Goal: Task Accomplishment & Management: Use online tool/utility

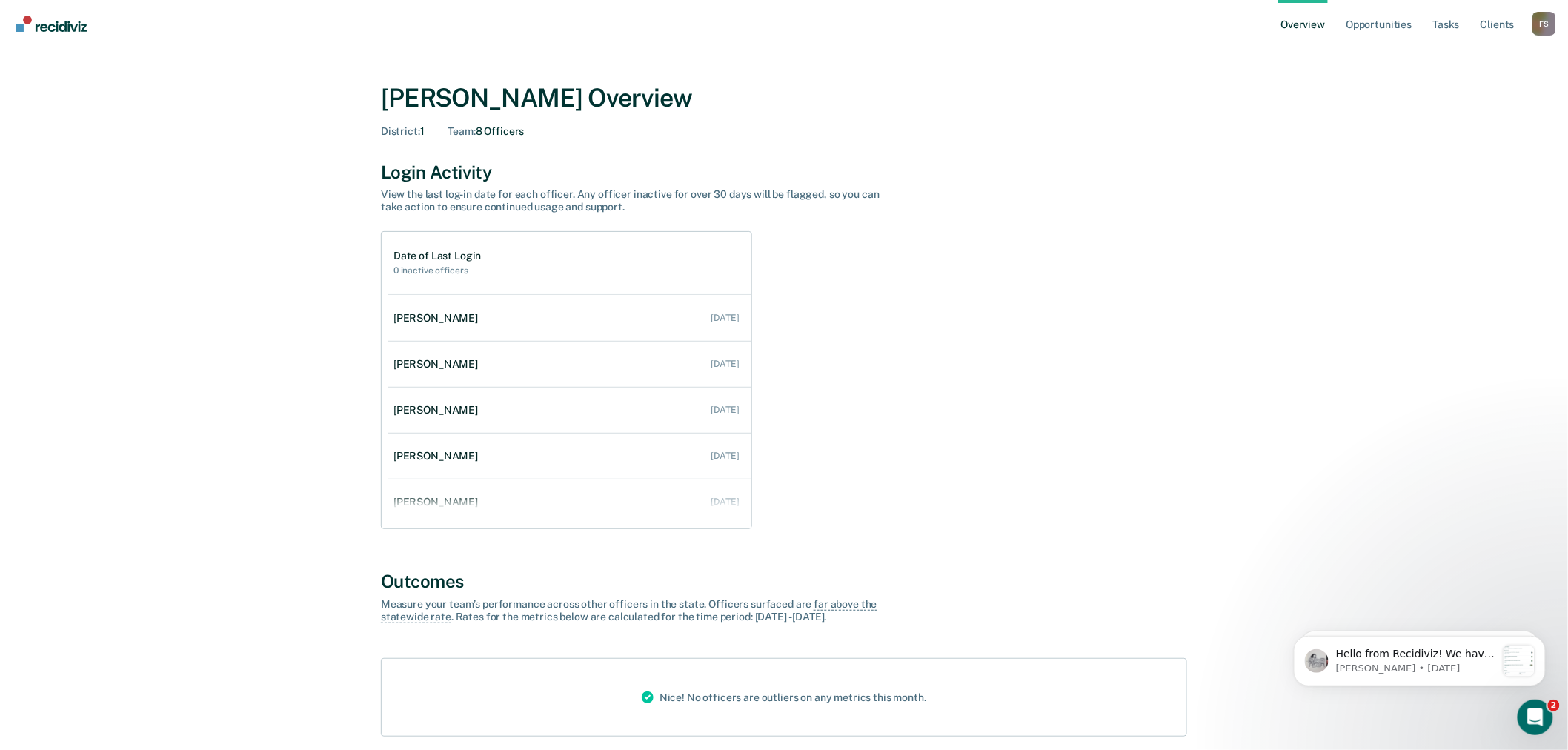
click at [1538, 26] on div "F S" at bounding box center [1544, 24] width 24 height 24
click at [1481, 110] on link "Go to Operations" at bounding box center [1484, 114] width 96 height 13
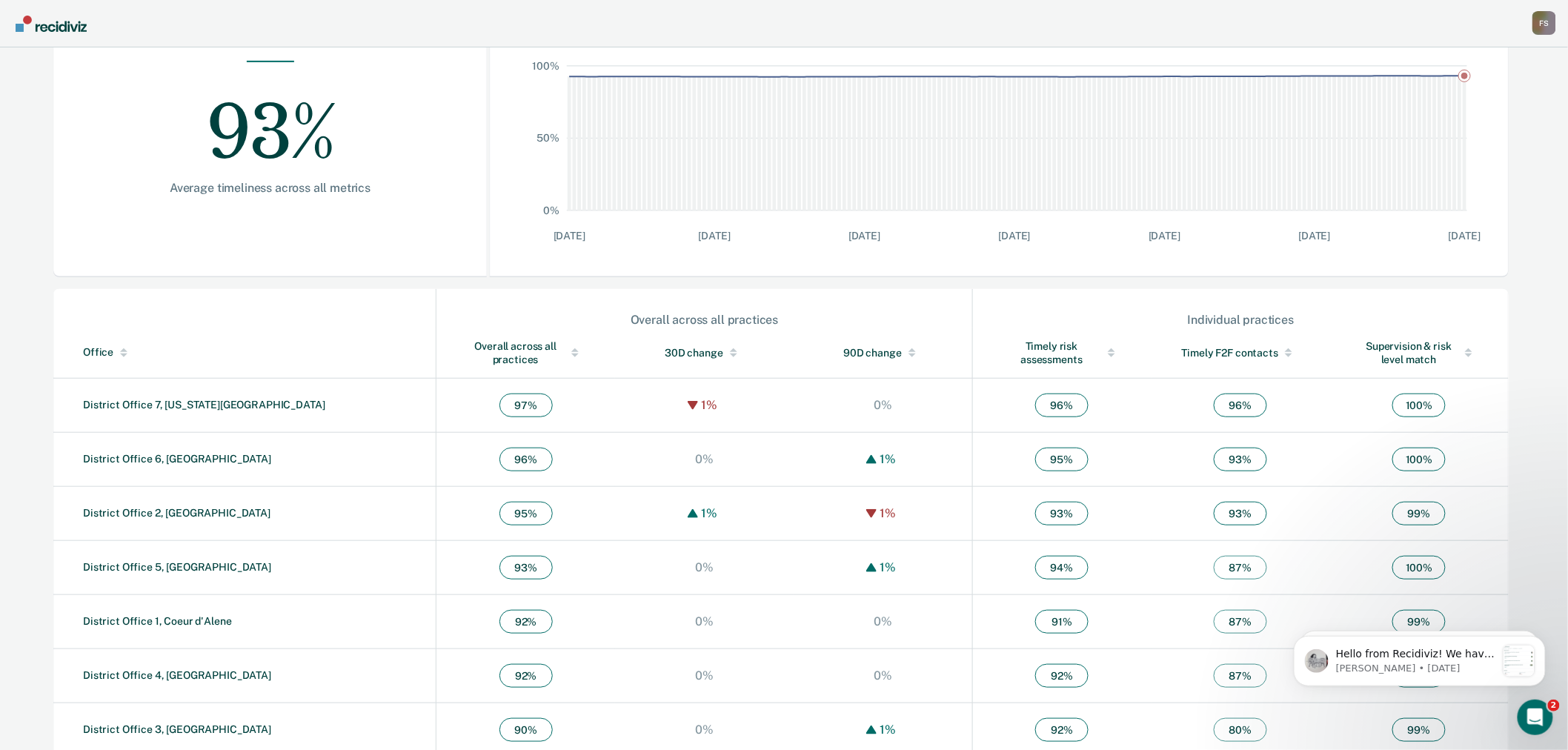
scroll to position [283, 0]
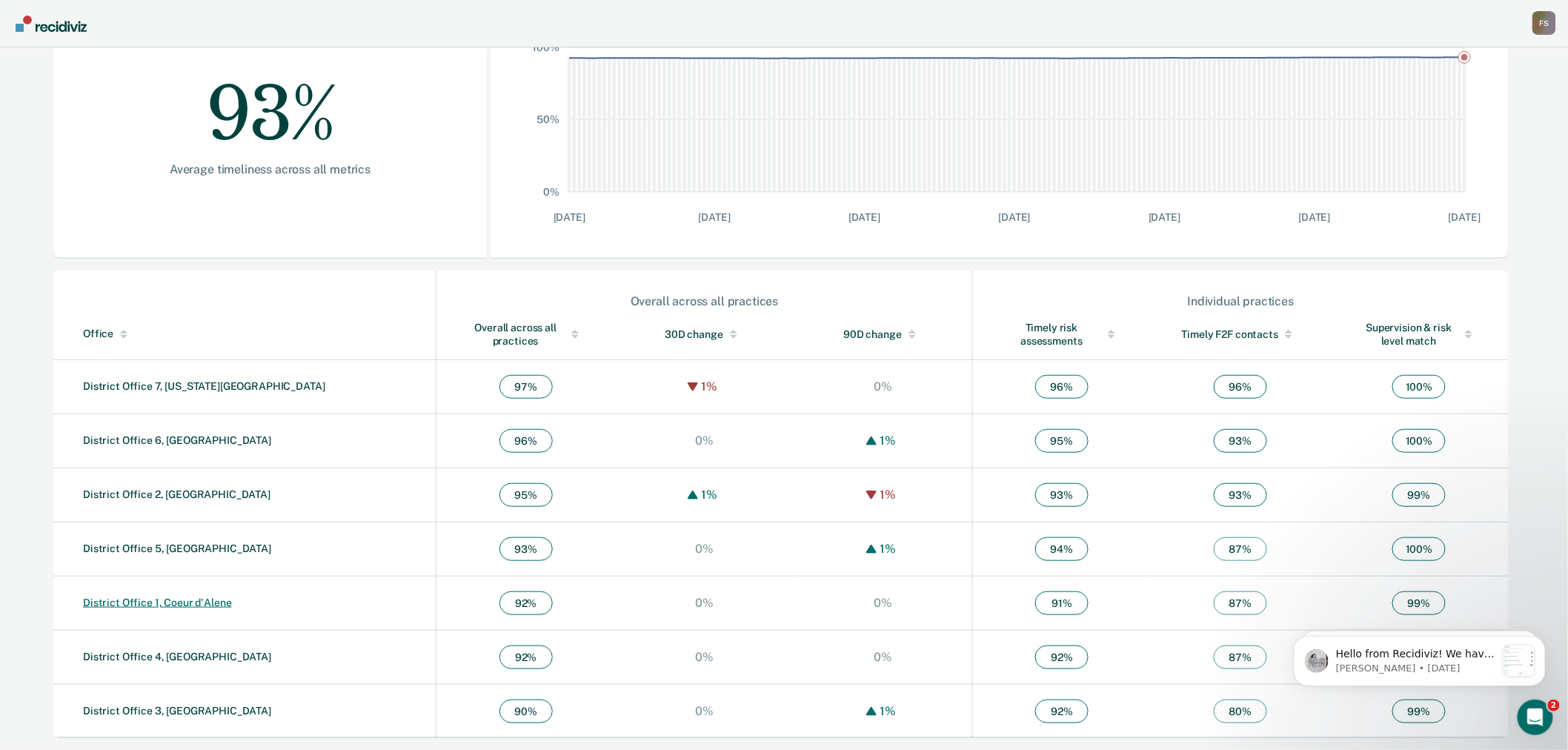
click at [210, 603] on link "District Office 1, Coeur d'Alene" at bounding box center [157, 603] width 149 height 12
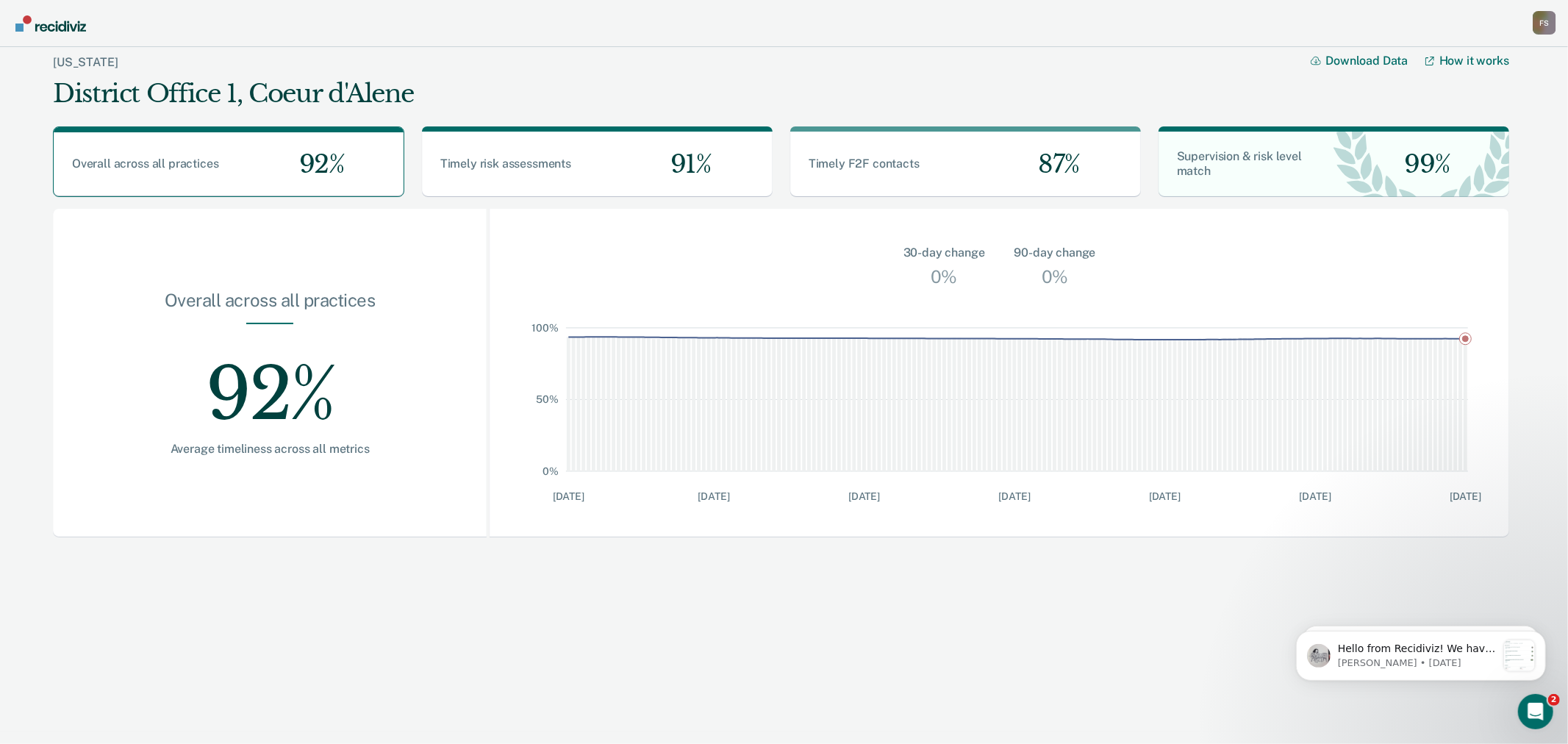
click at [255, 380] on div "92%" at bounding box center [269, 383] width 340 height 117
click at [1538, 25] on div "F S" at bounding box center [1545, 23] width 23 height 23
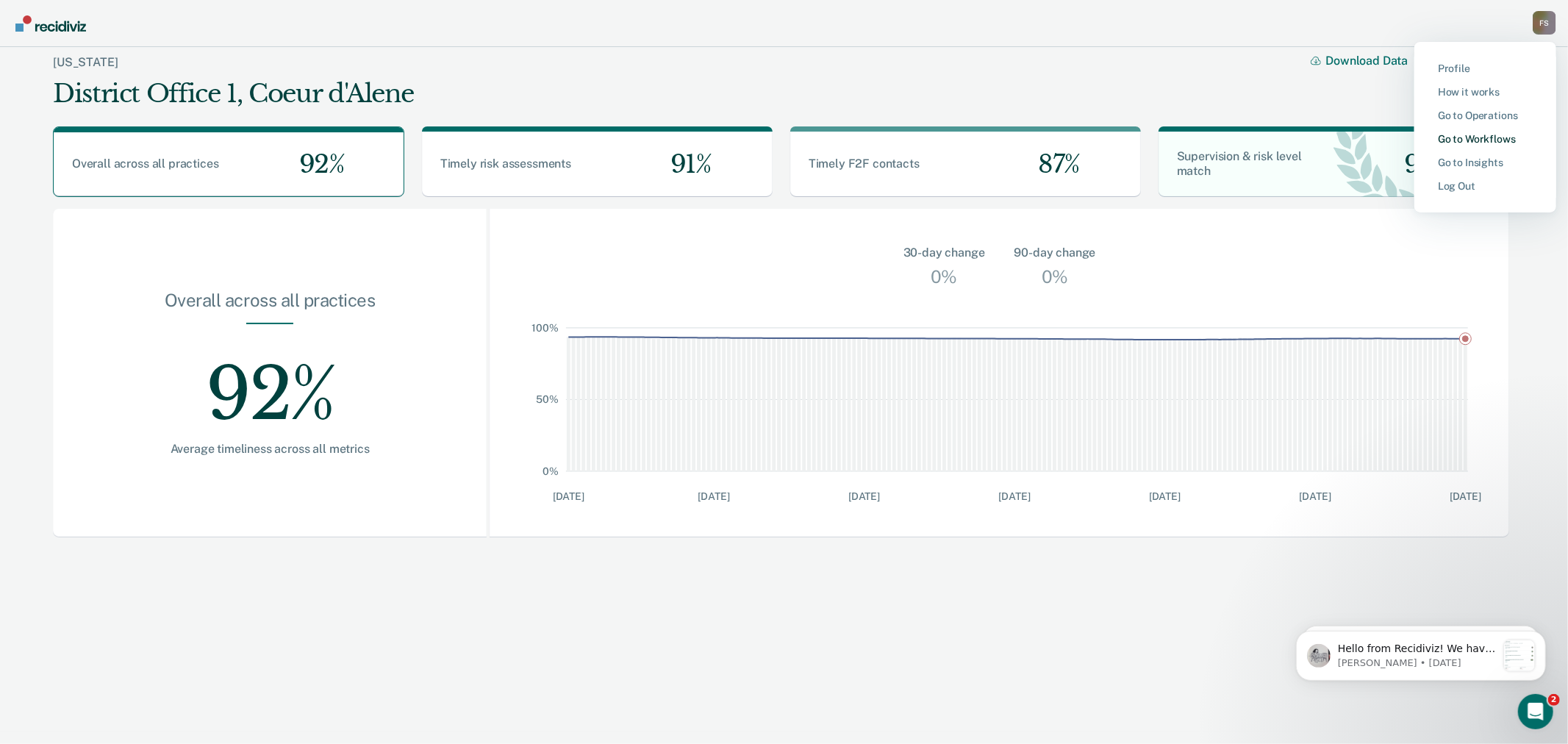
click at [1474, 133] on link "Go to Workflows" at bounding box center [1485, 139] width 95 height 13
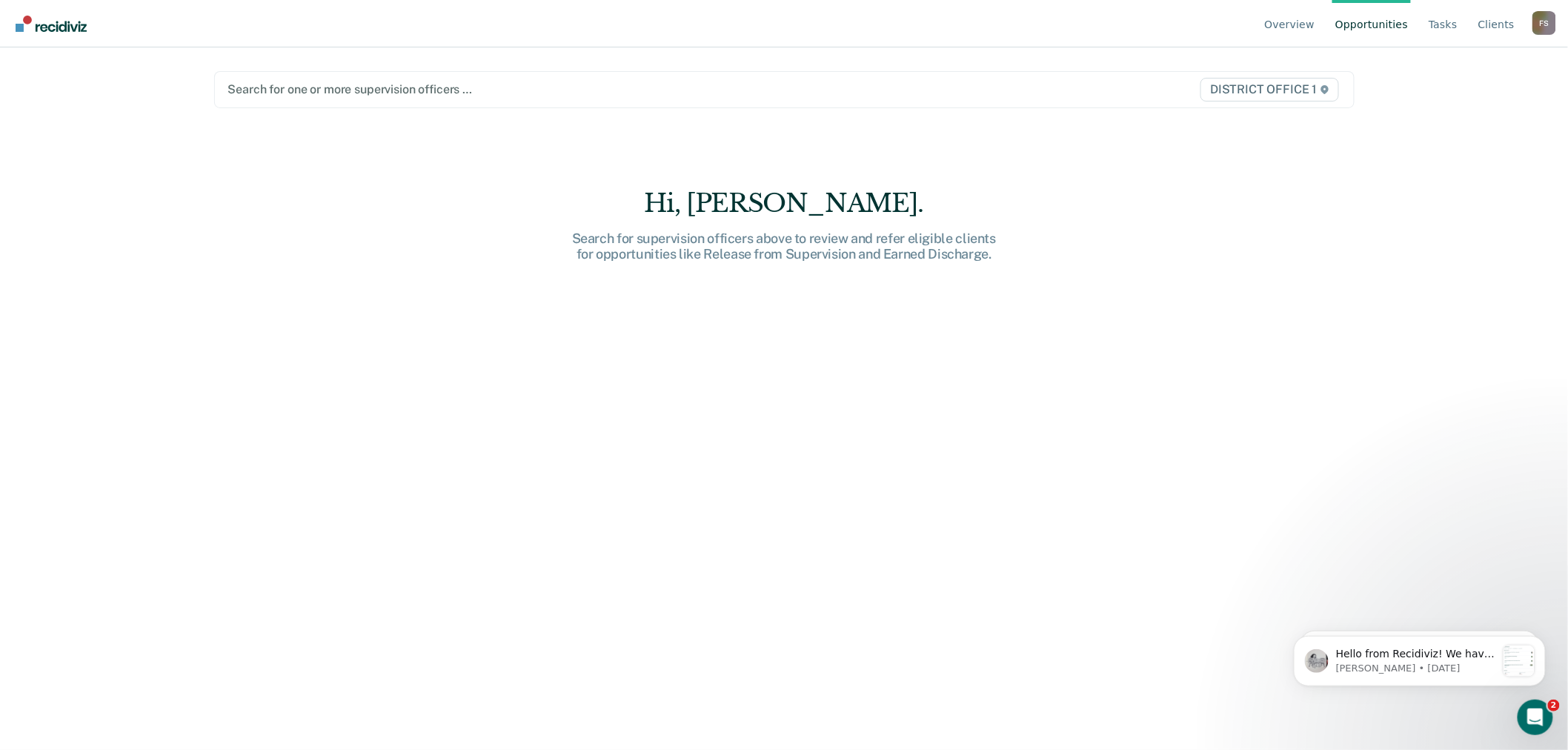
click at [424, 93] on div at bounding box center [617, 89] width 779 height 17
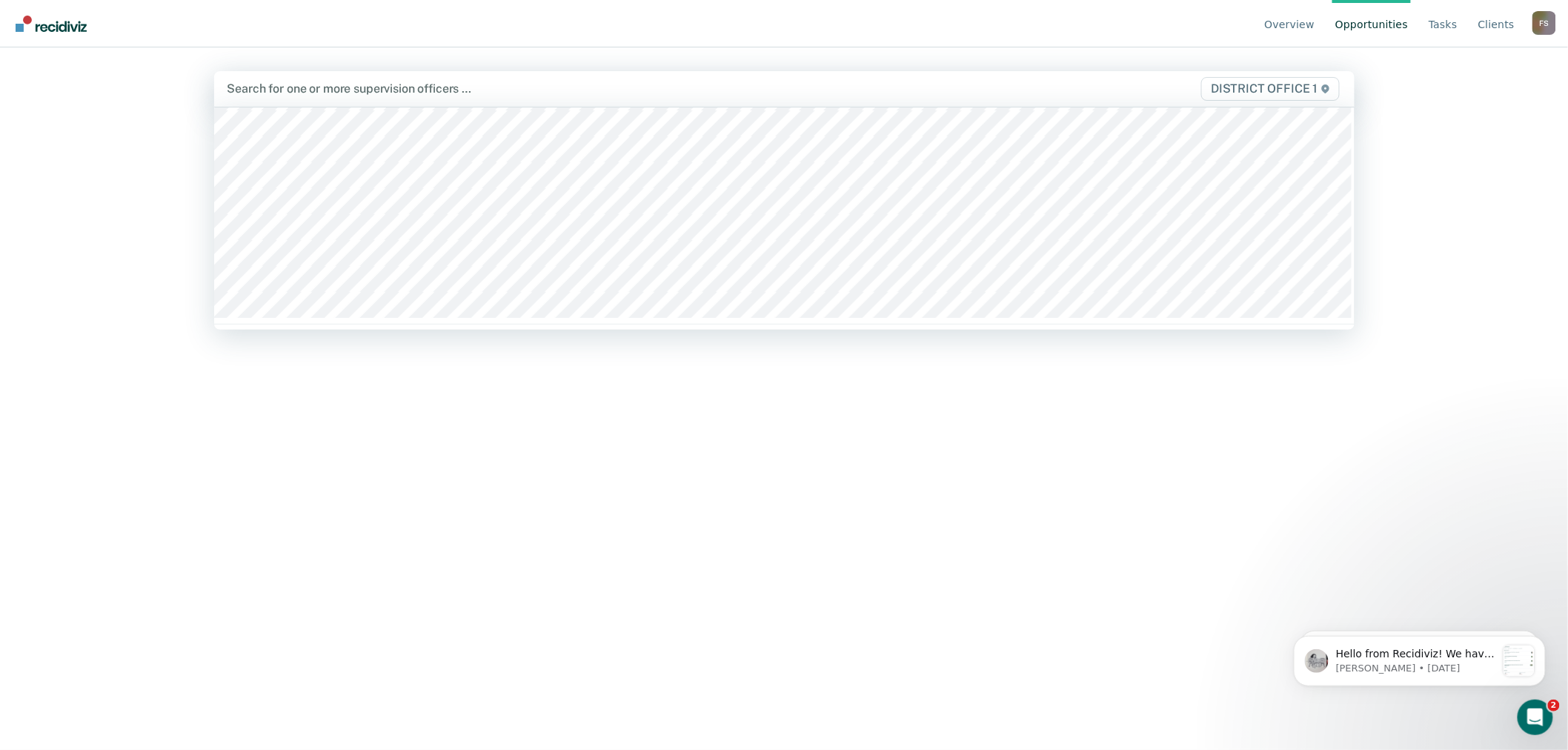
scroll to position [82, 0]
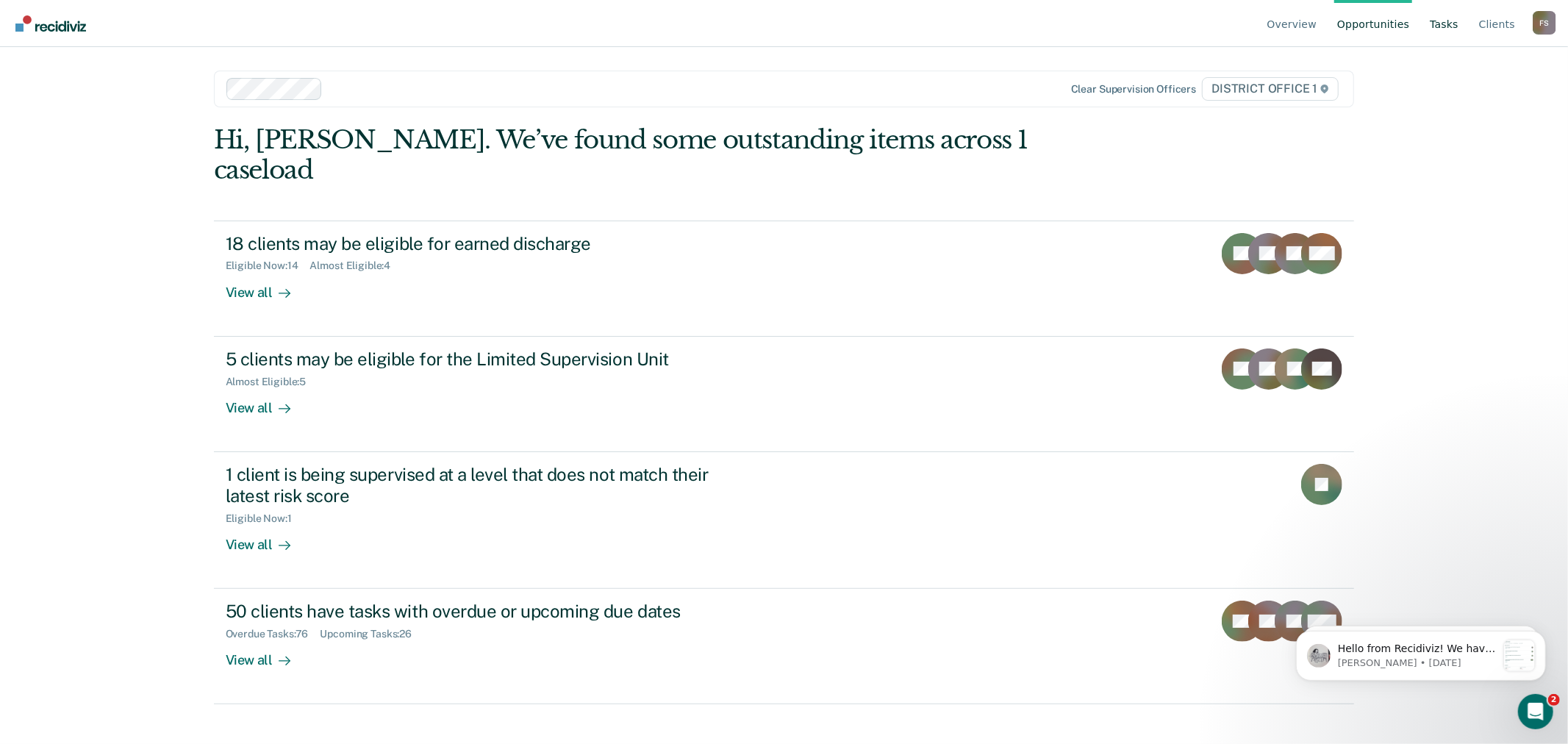
click at [1443, 23] on link "Tasks" at bounding box center [1444, 23] width 34 height 47
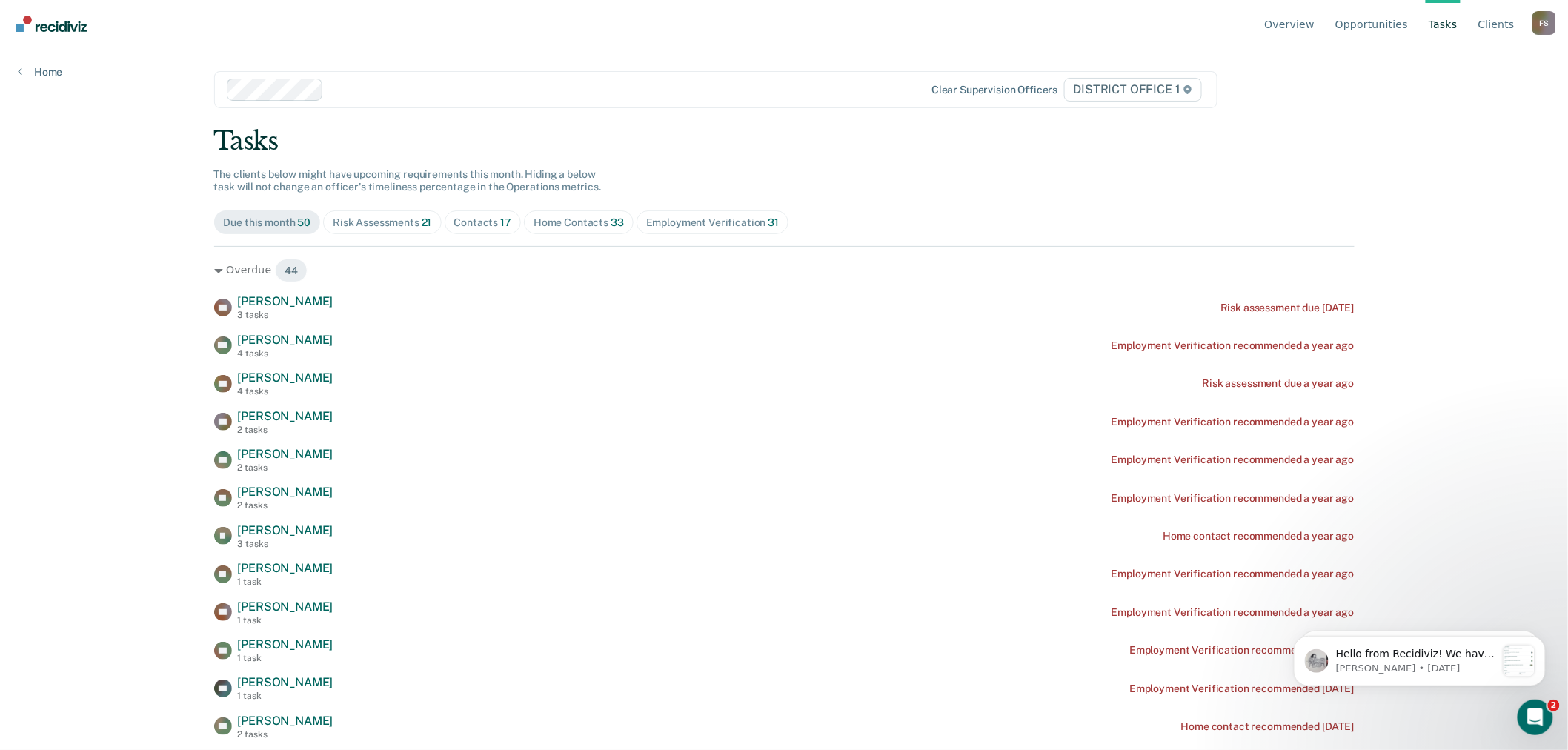
click at [408, 224] on div "Risk Assessments 21" at bounding box center [382, 222] width 99 height 13
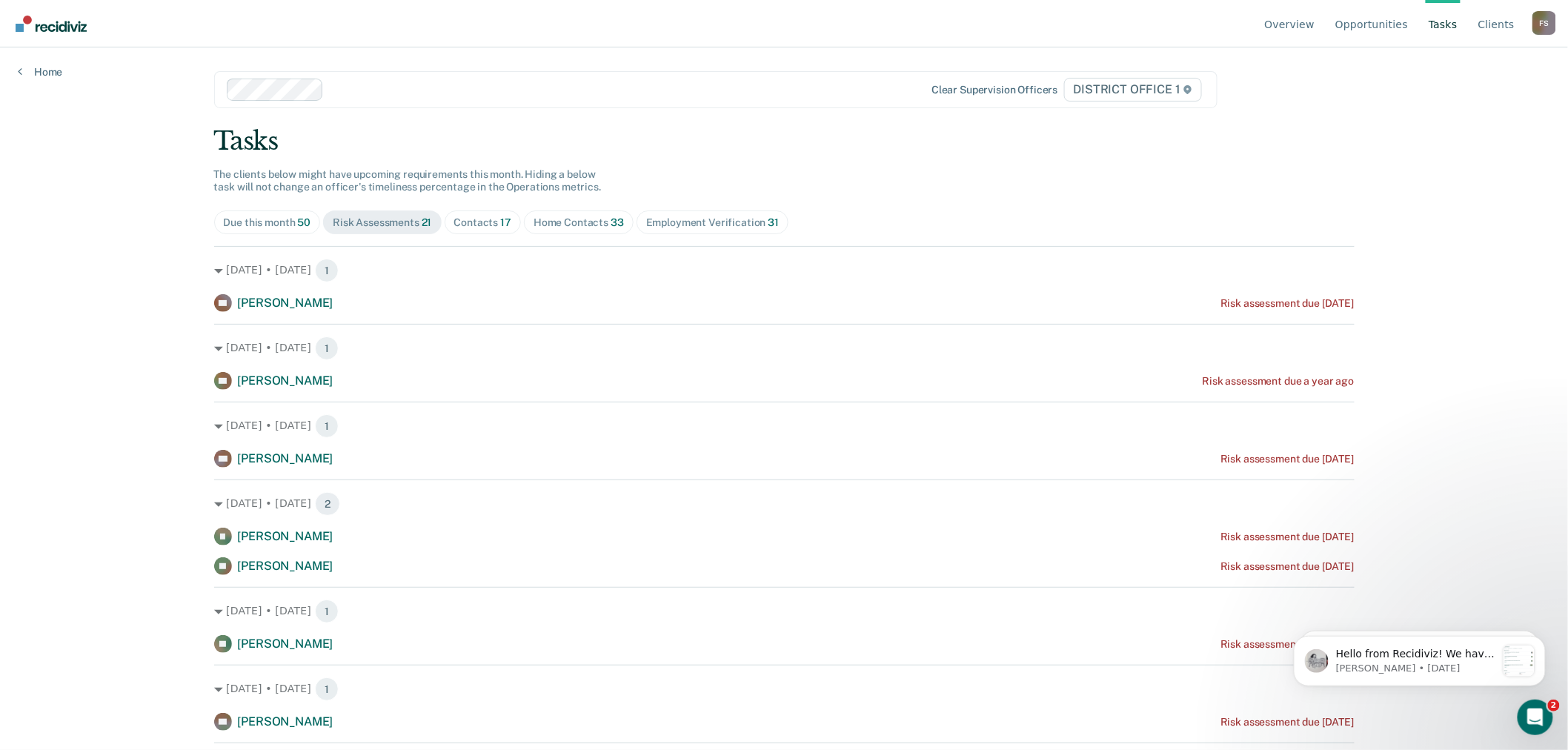
click at [472, 213] on span "Contacts 17" at bounding box center [484, 222] width 77 height 24
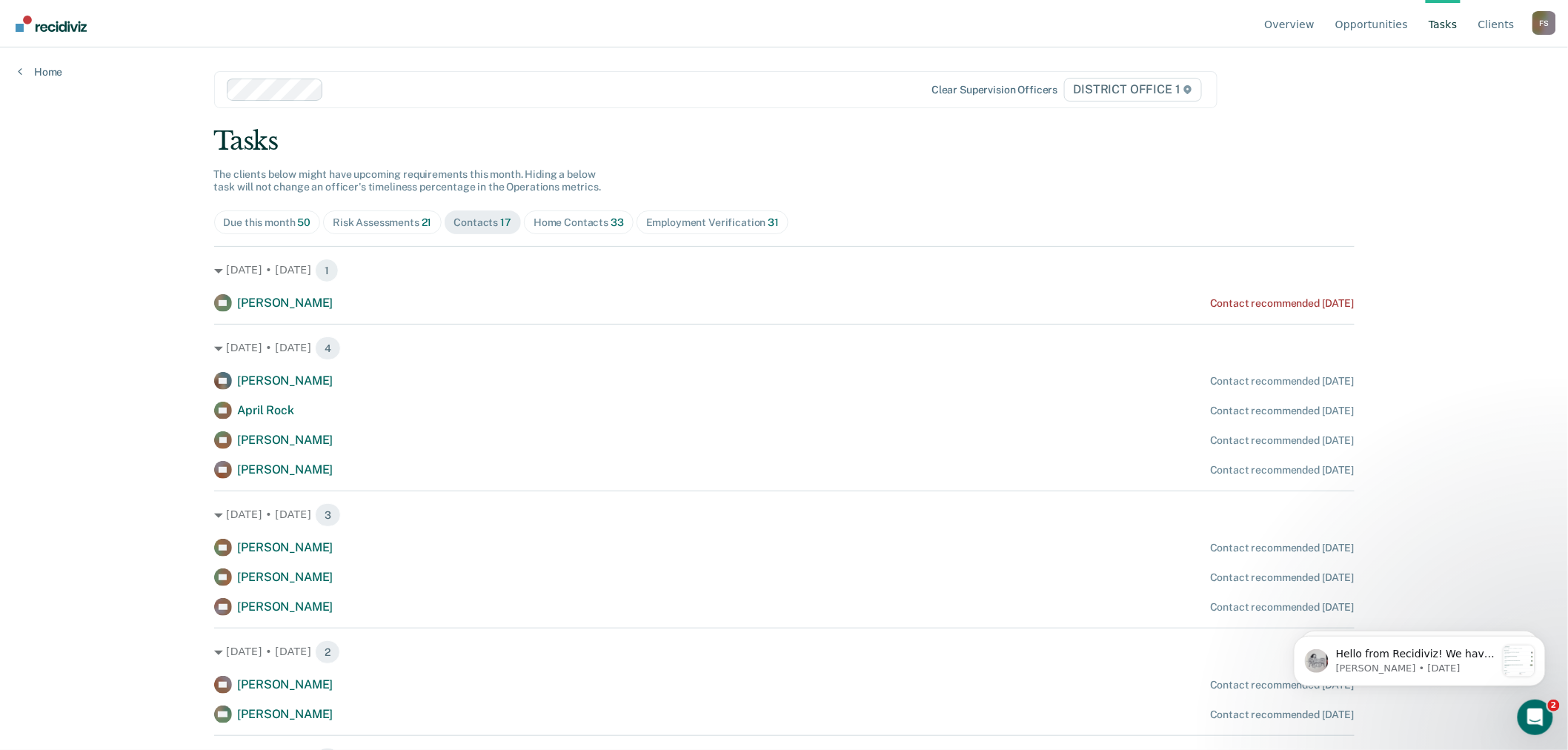
click at [594, 218] on div "Home Contacts 33" at bounding box center [579, 222] width 91 height 13
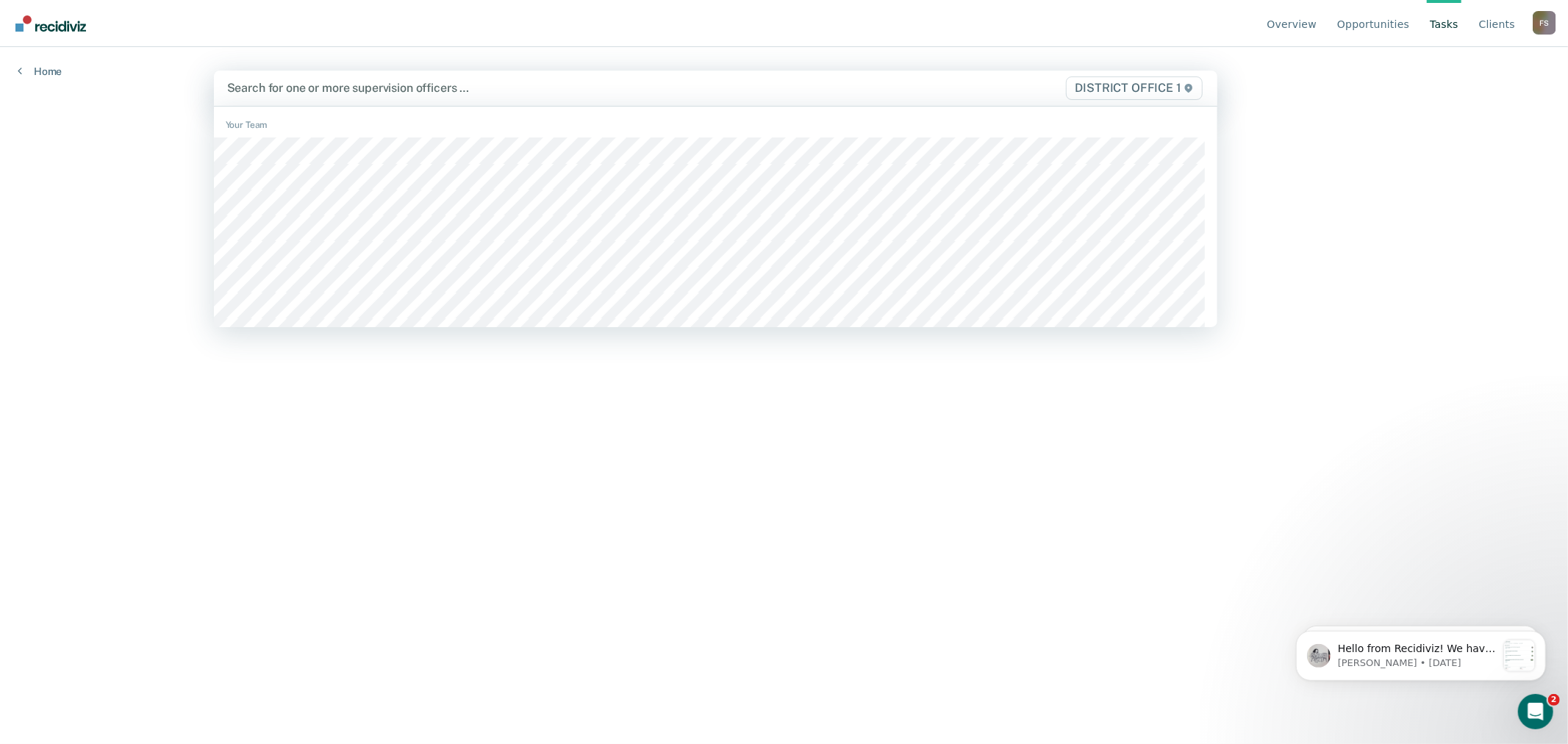
click at [448, 92] on div at bounding box center [569, 87] width 683 height 17
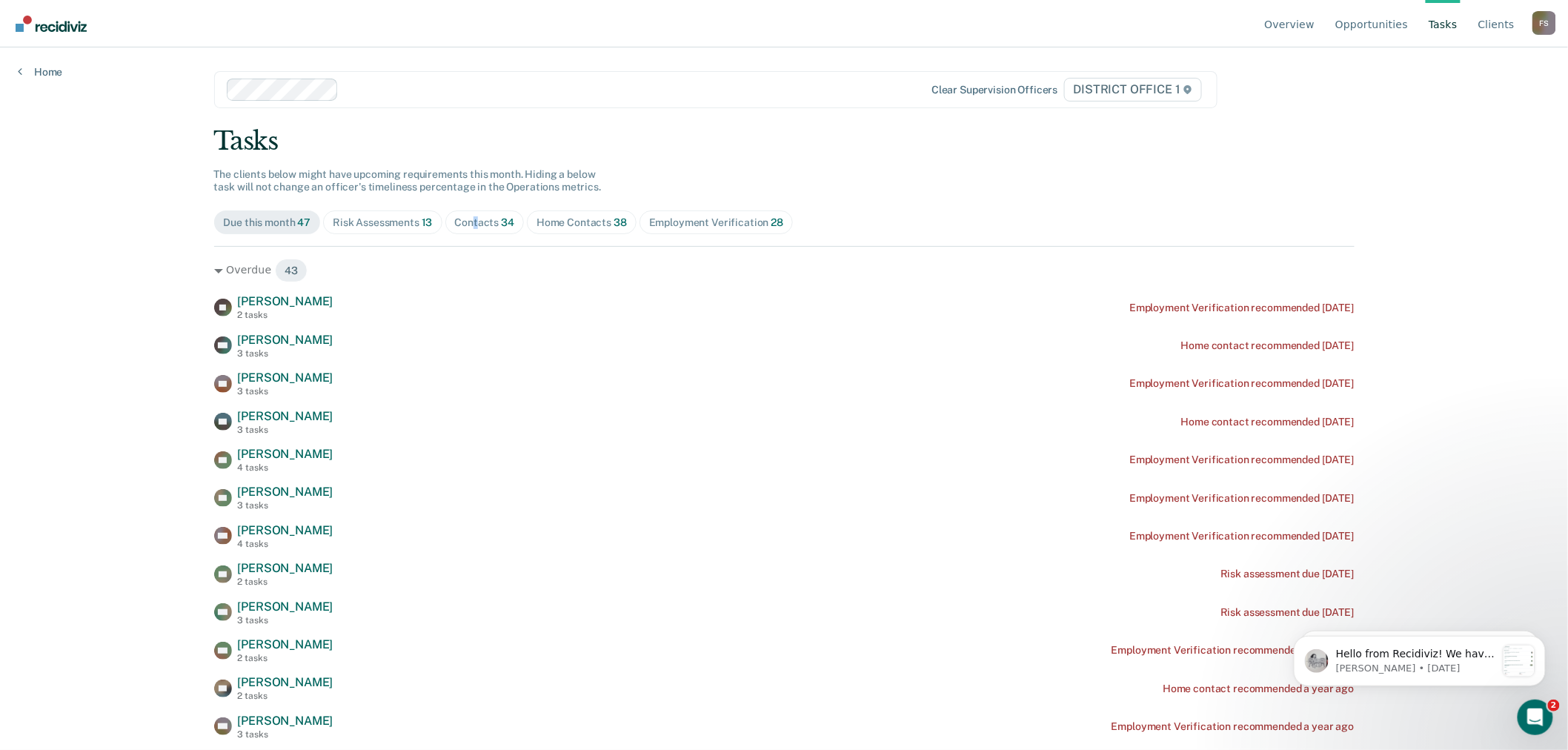
click at [471, 219] on div "Contacts 34" at bounding box center [485, 222] width 60 height 13
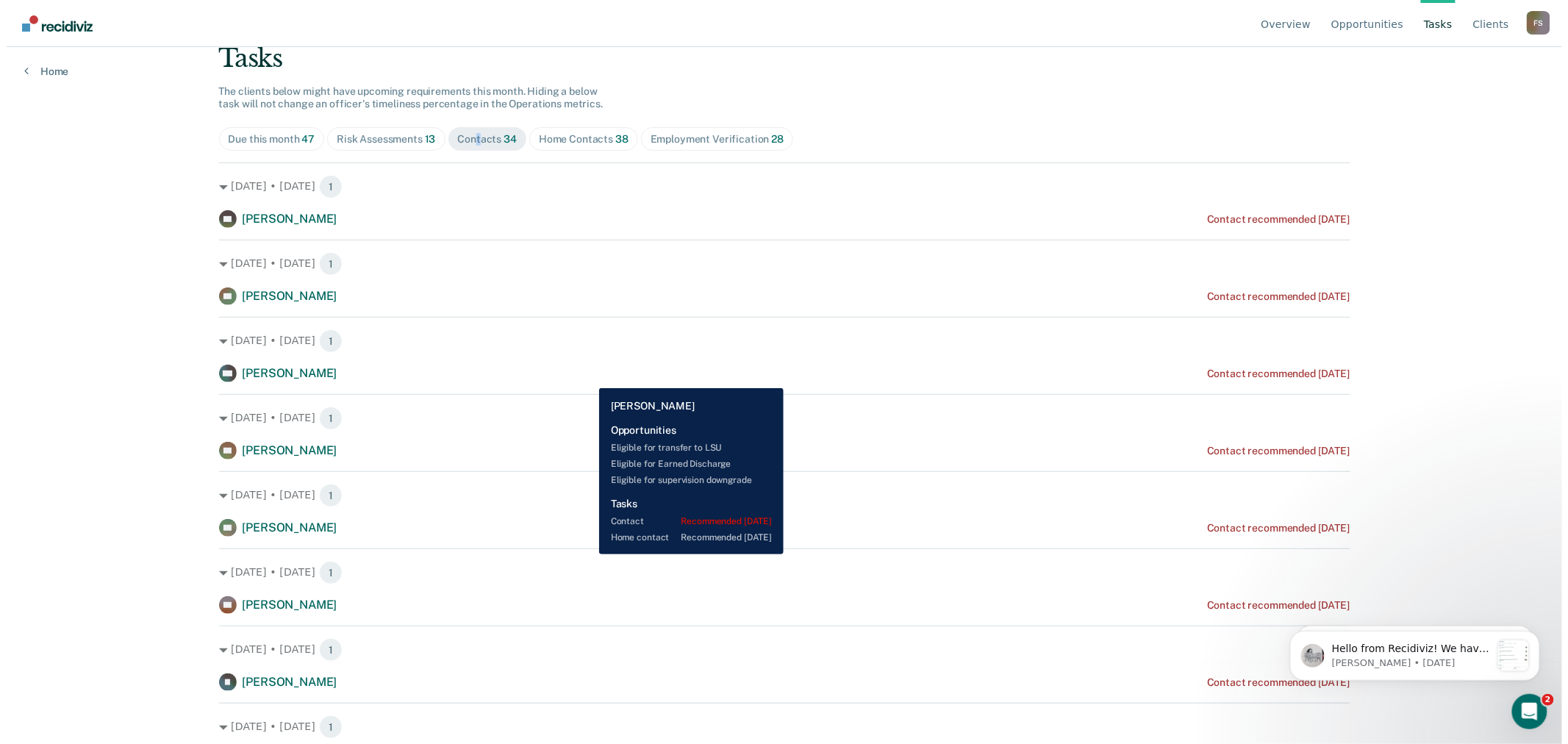
scroll to position [0, 0]
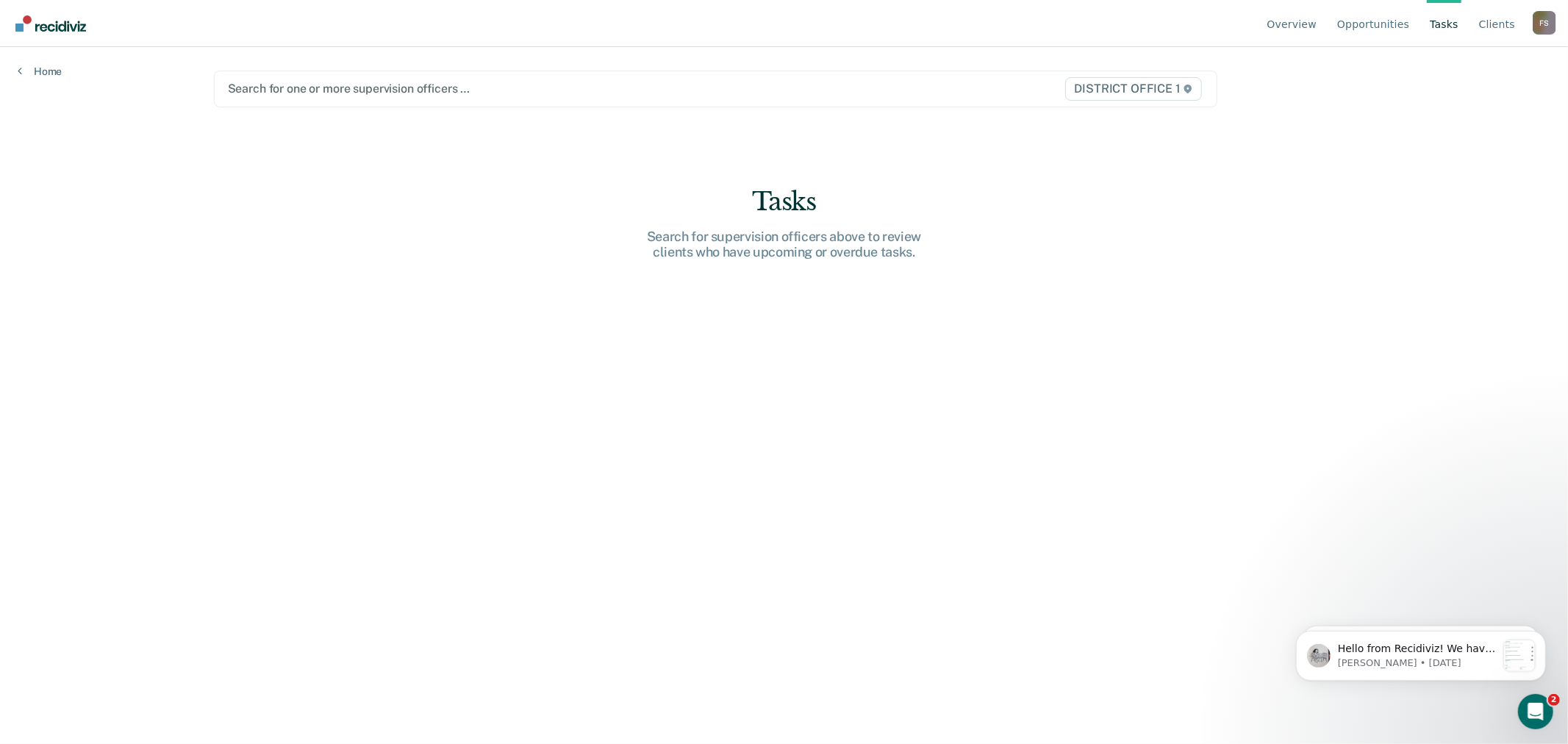
click at [313, 90] on div at bounding box center [569, 88] width 682 height 17
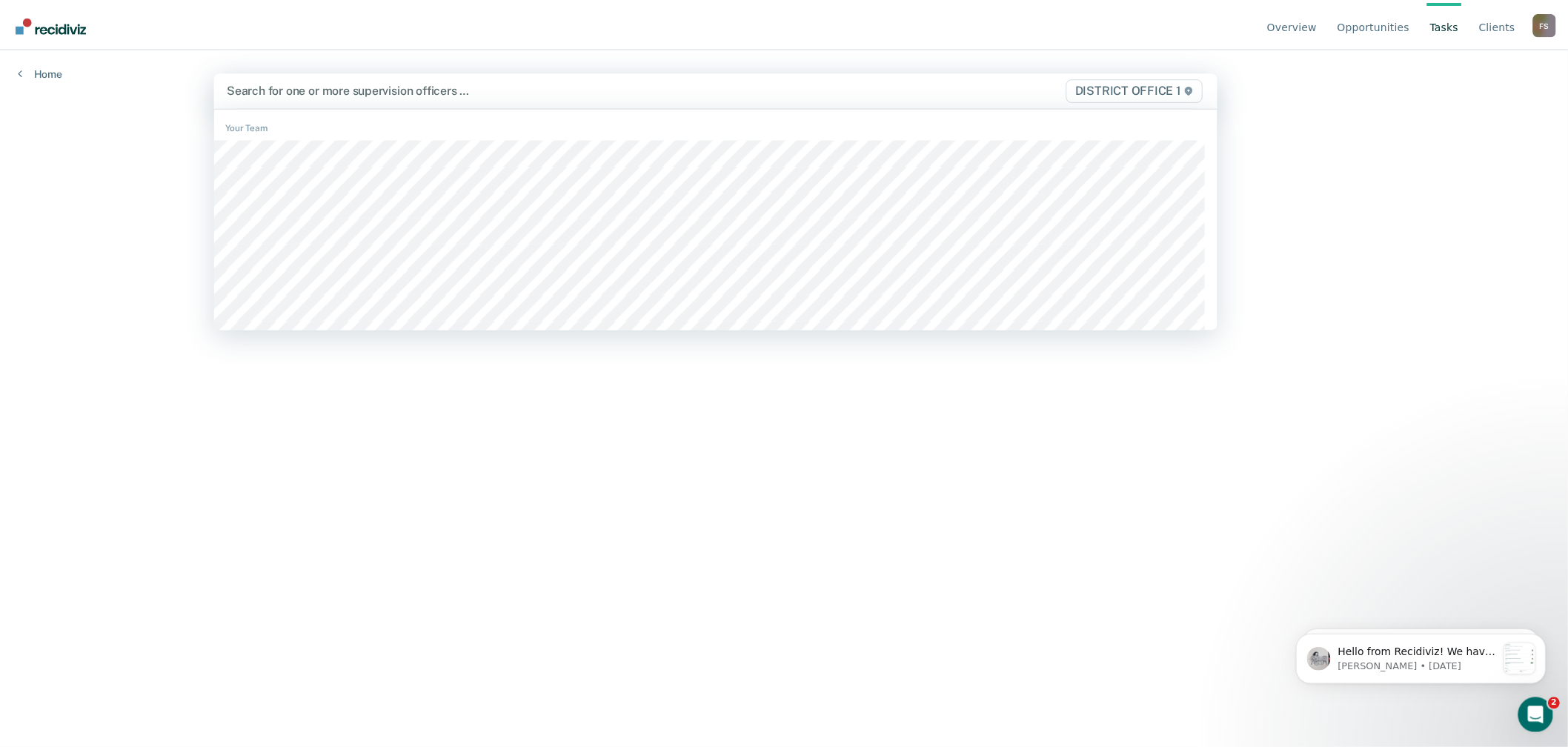
scroll to position [82, 0]
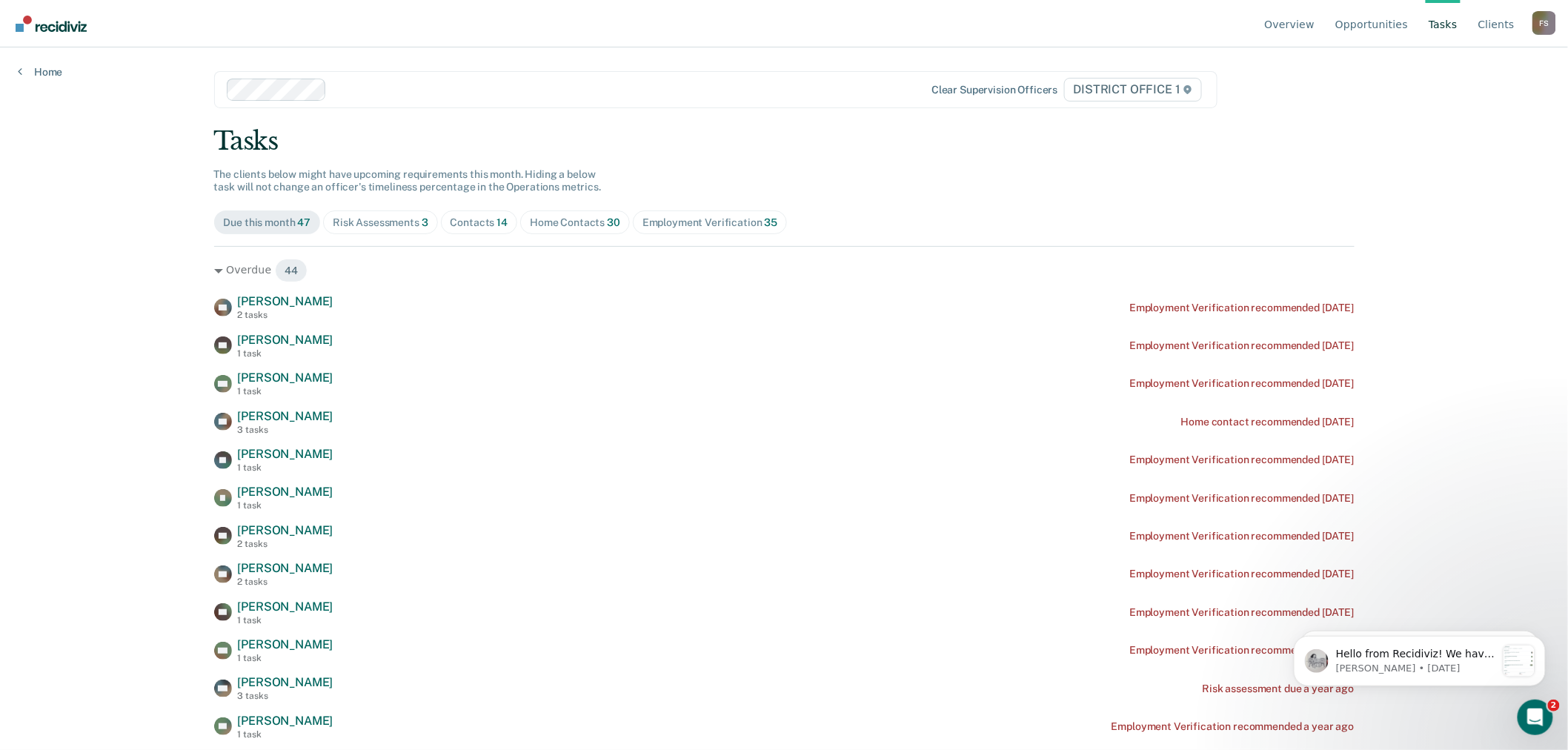
click at [463, 222] on div "Contacts 14" at bounding box center [480, 222] width 58 height 13
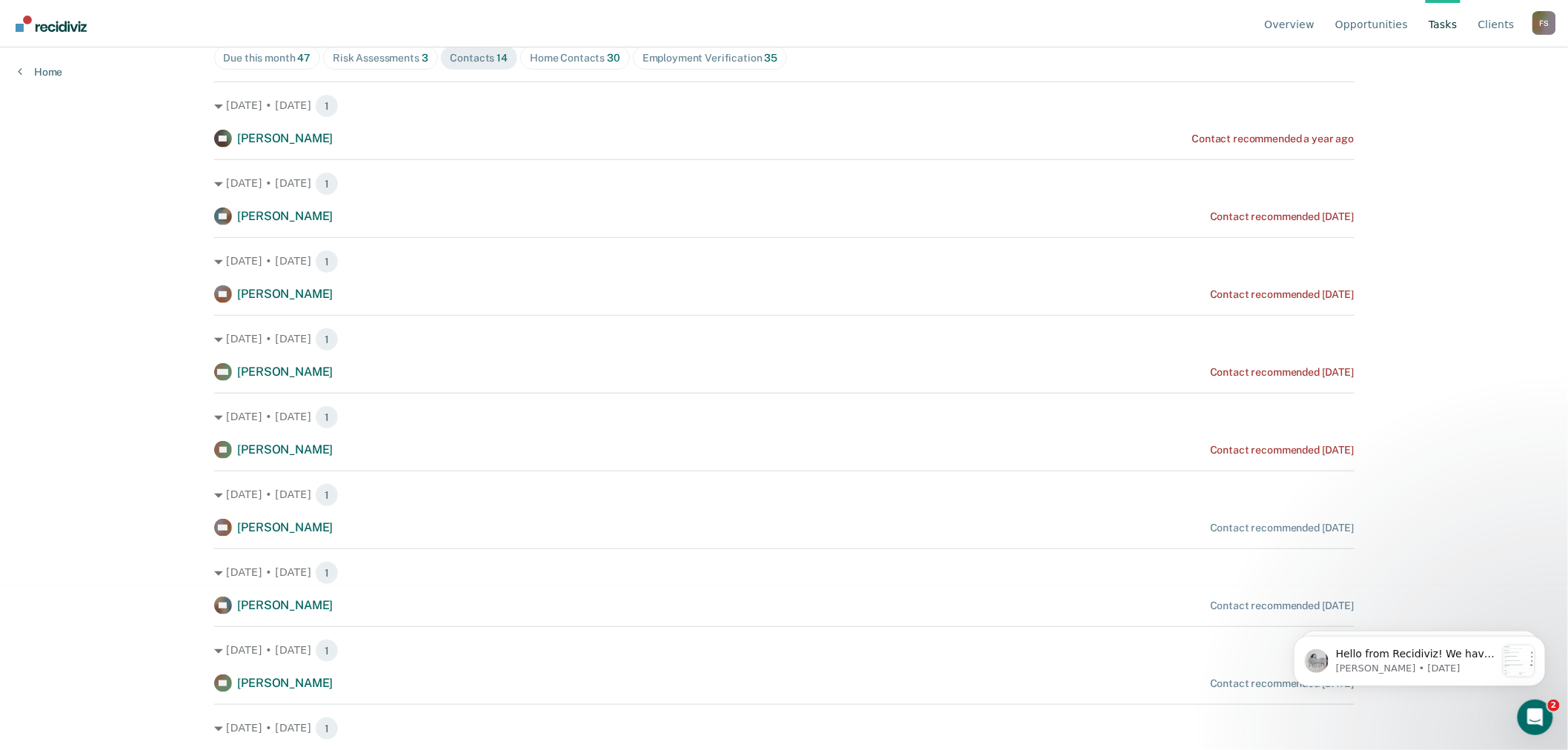
scroll to position [0, 0]
